Goal: Find contact information: Obtain details needed to contact an individual or organization

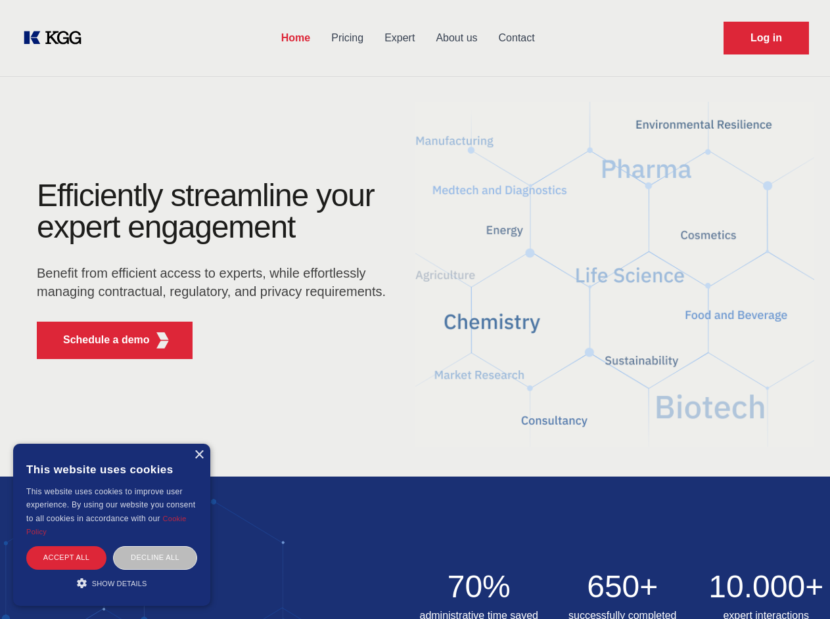
click at [415, 309] on div "Efficiently streamline your expert engagement Benefit from efficient access to …" at bounding box center [215, 275] width 399 height 190
click at [99, 340] on p "Schedule a demo" at bounding box center [106, 340] width 87 height 16
click at [198, 455] on div "× This website uses cookies This website uses cookies to improve user experienc…" at bounding box center [111, 525] width 197 height 162
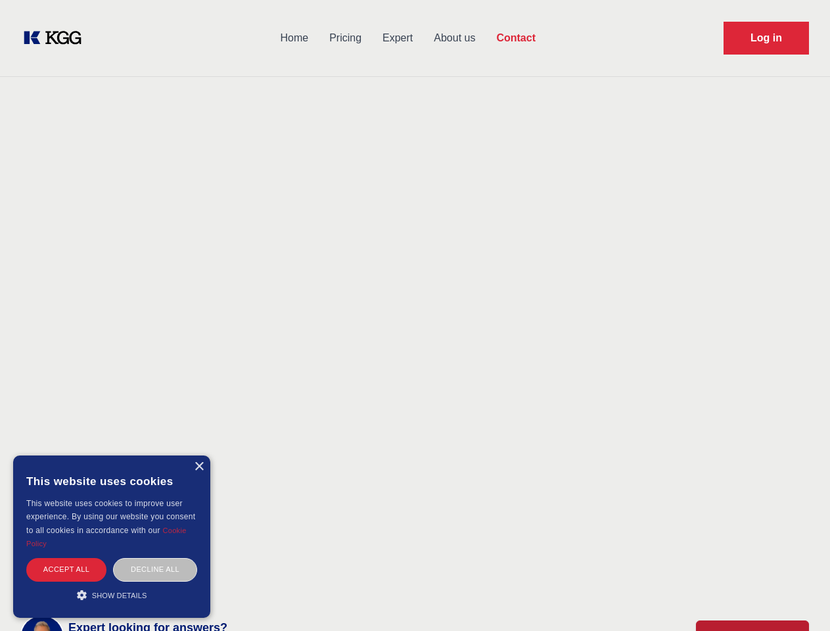
click at [66, 558] on div "Accept all" at bounding box center [66, 569] width 80 height 23
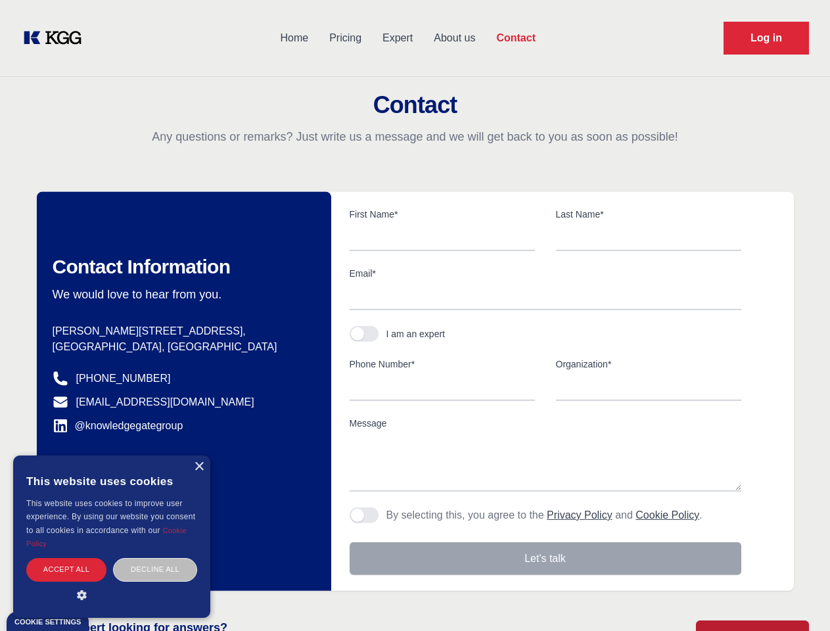
click at [155, 558] on div "Decline all" at bounding box center [155, 569] width 84 height 23
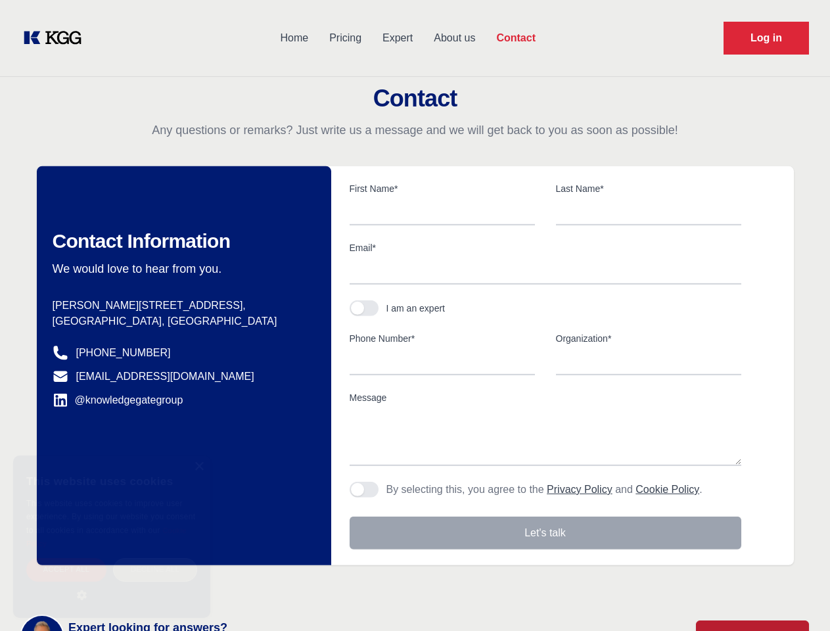
click at [112, 583] on main "Contact Any questions or remarks? Just write us a message and we will get back …" at bounding box center [415, 342] width 830 height 684
